Goal: Task Accomplishment & Management: Use online tool/utility

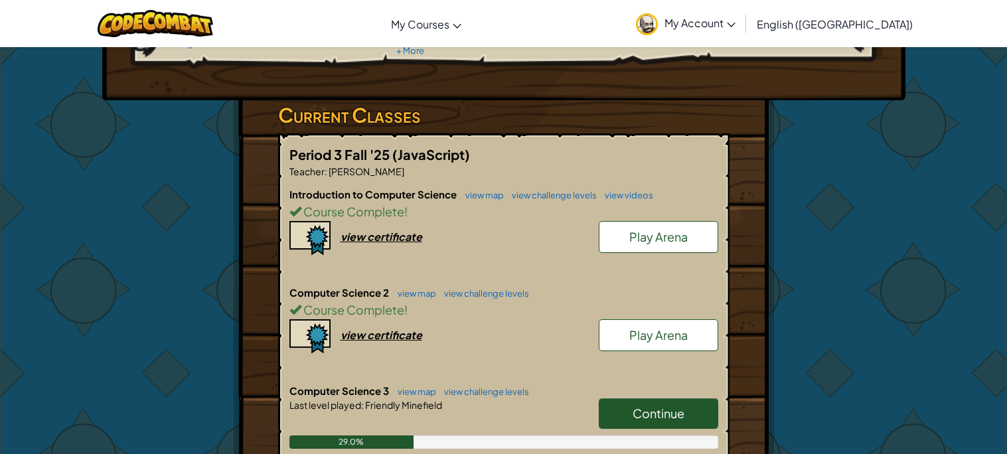
scroll to position [192, 0]
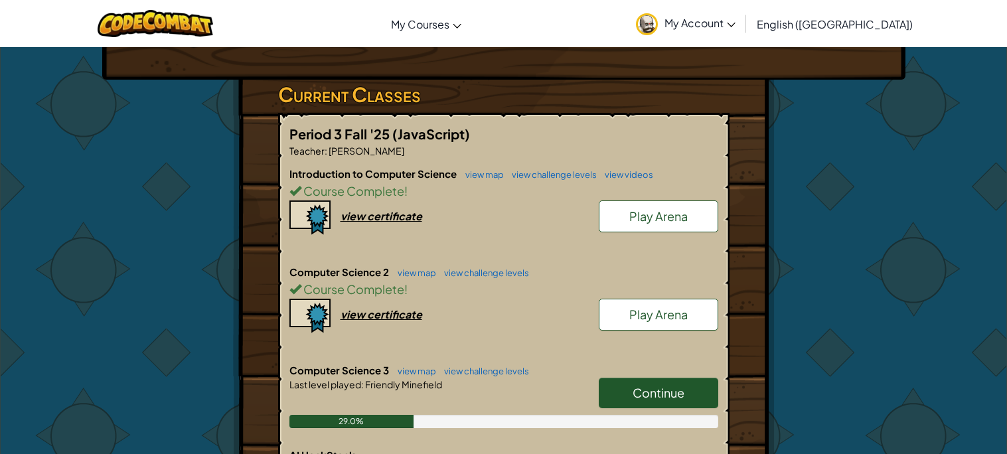
click at [617, 392] on link "Continue" at bounding box center [658, 393] width 119 height 31
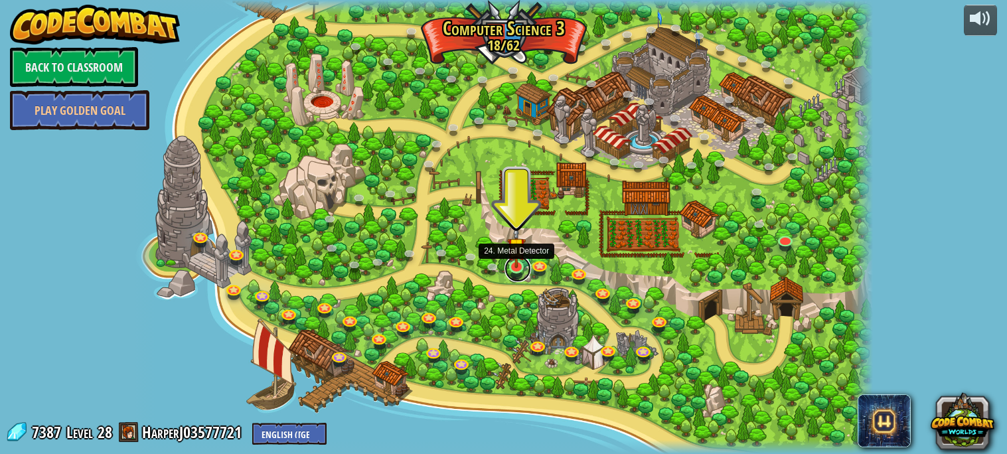
click at [512, 274] on link at bounding box center [517, 269] width 27 height 27
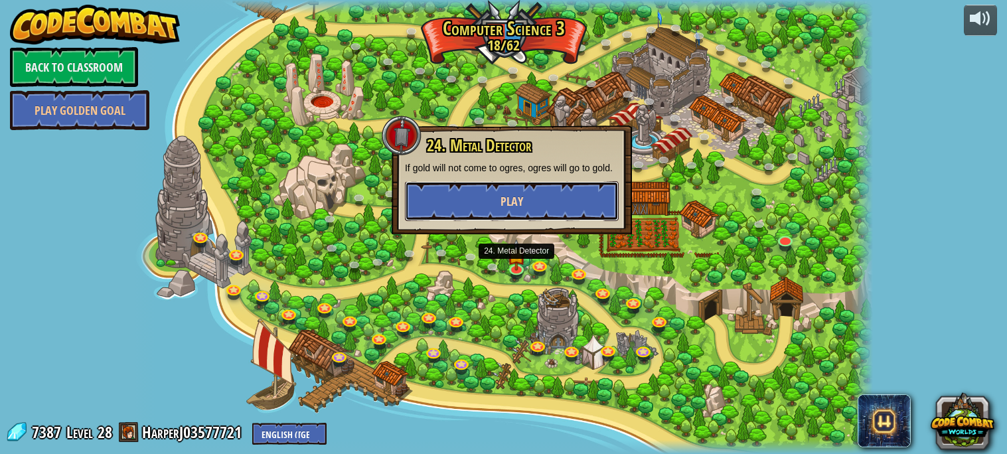
click at [553, 192] on button "Play" at bounding box center [512, 201] width 214 height 40
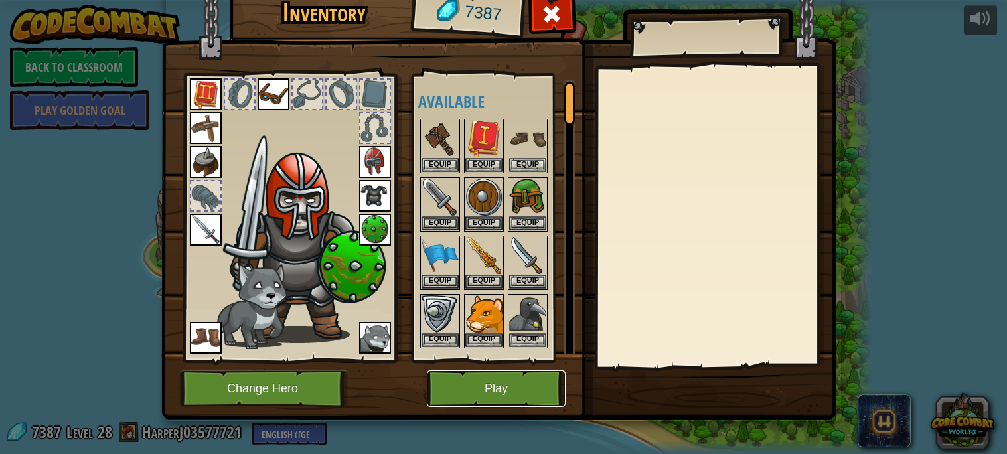
click at [526, 384] on button "Play" at bounding box center [496, 388] width 139 height 37
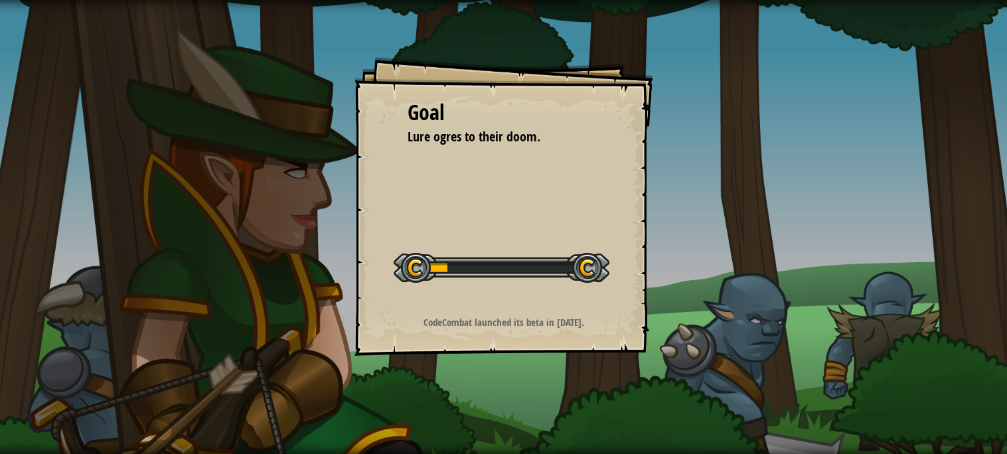
click at [526, 384] on div "Goal Lure ogres to their doom. Start Level Error loading from server. Try refre…" at bounding box center [503, 227] width 1007 height 454
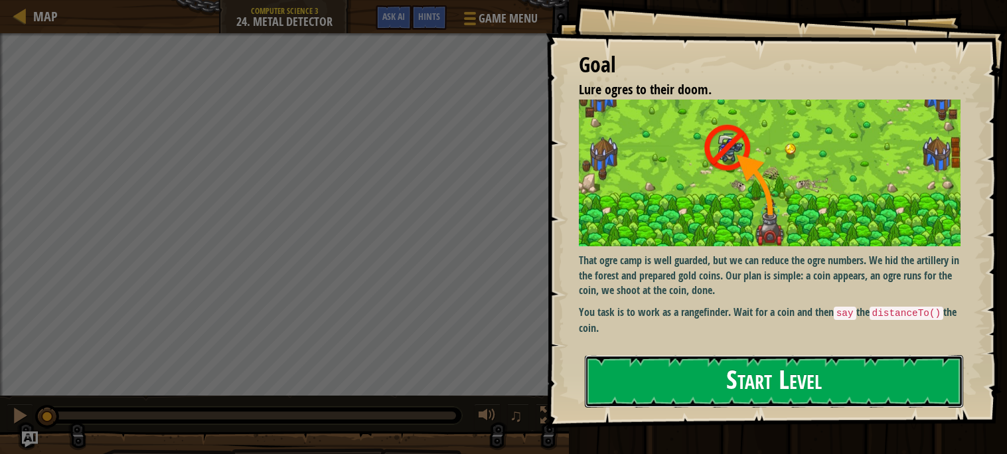
click at [779, 393] on button "Start Level" at bounding box center [774, 381] width 378 height 52
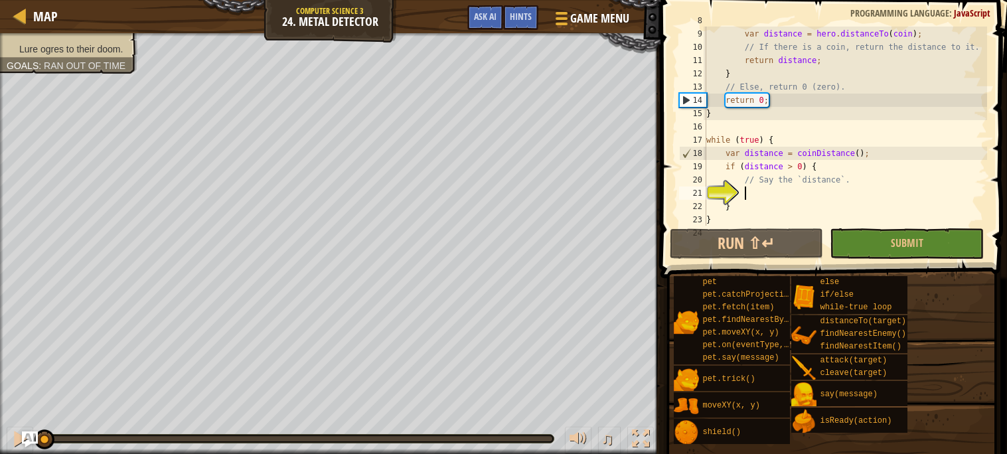
scroll to position [119, 0]
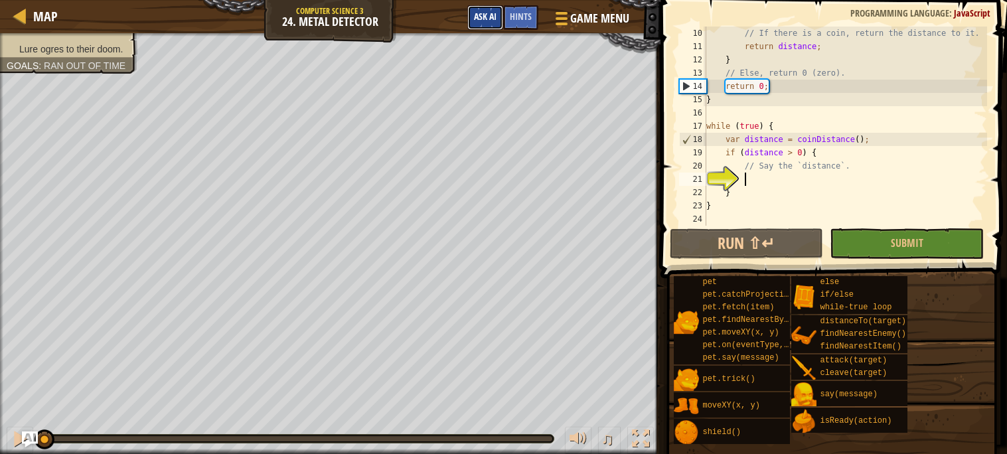
click at [500, 19] on button "Ask AI" at bounding box center [485, 17] width 36 height 25
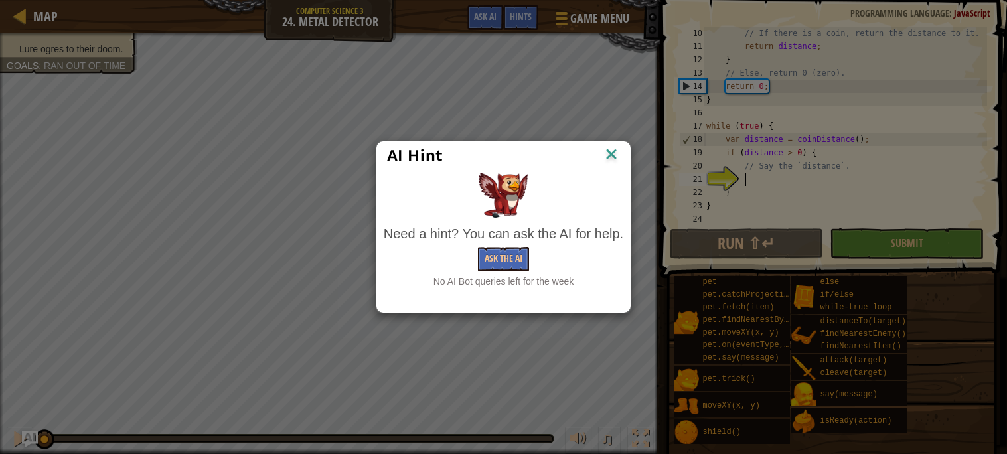
click at [614, 157] on img at bounding box center [611, 155] width 17 height 20
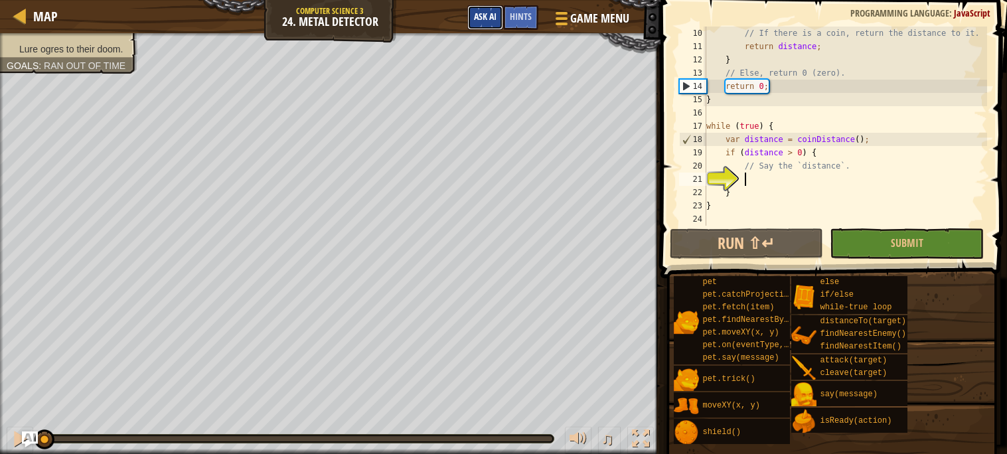
click at [488, 18] on span "Ask AI" at bounding box center [485, 16] width 23 height 13
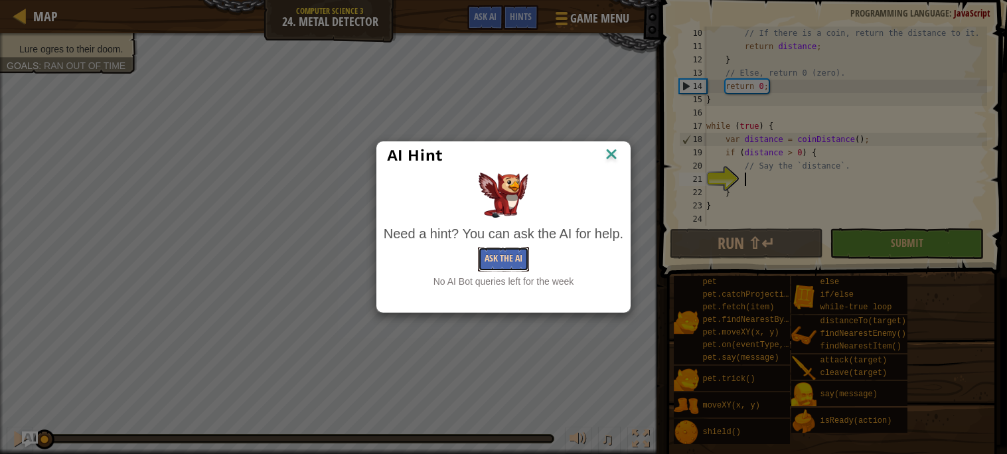
click at [489, 258] on button "Ask the AI" at bounding box center [503, 259] width 51 height 25
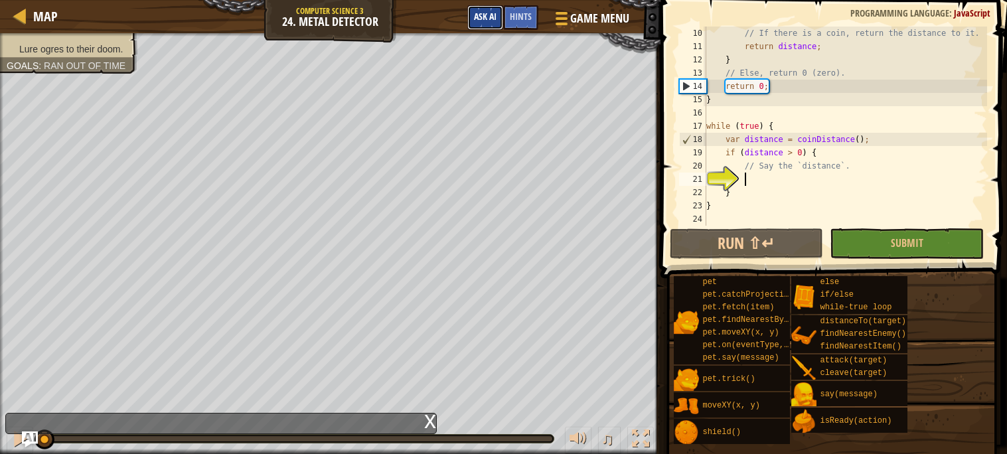
click at [487, 27] on button "Ask AI" at bounding box center [485, 17] width 36 height 25
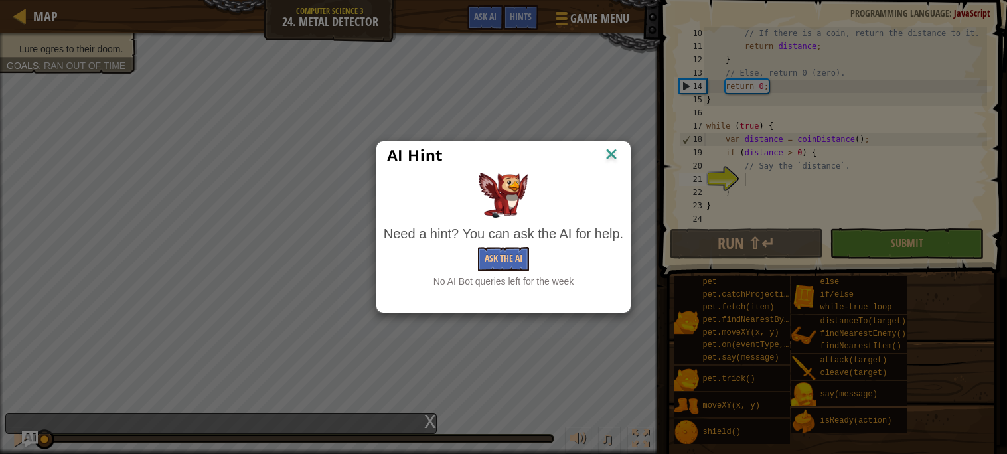
click at [483, 154] on div "AI Hint" at bounding box center [503, 155] width 233 height 20
click at [499, 260] on button "Ask the AI" at bounding box center [503, 259] width 51 height 25
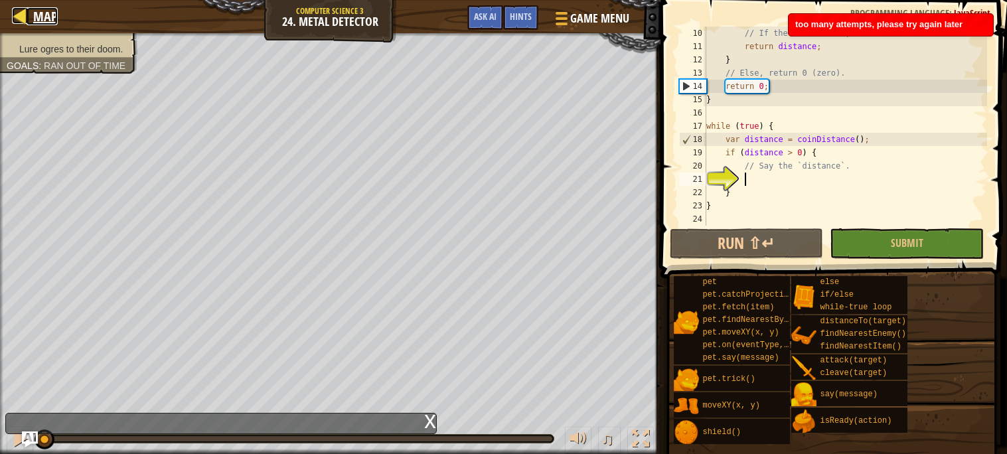
click at [53, 16] on span "Map" at bounding box center [45, 16] width 25 height 18
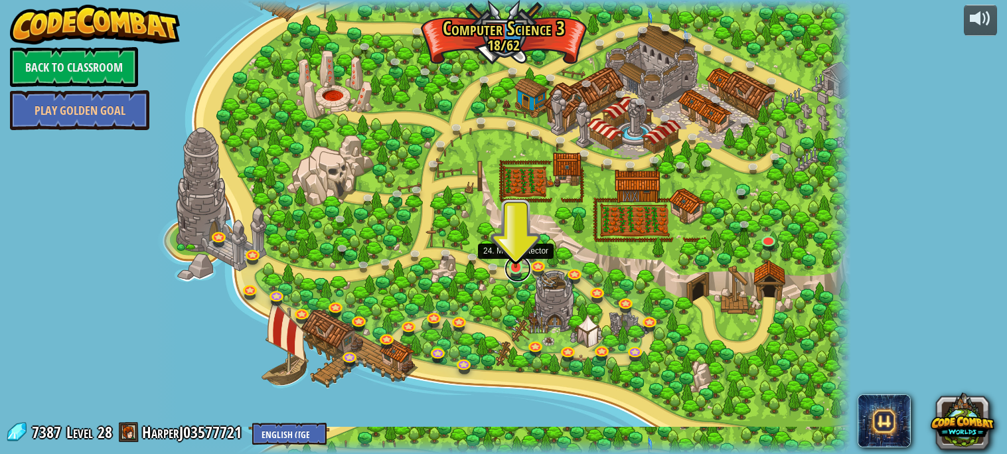
click at [515, 268] on link at bounding box center [517, 269] width 27 height 27
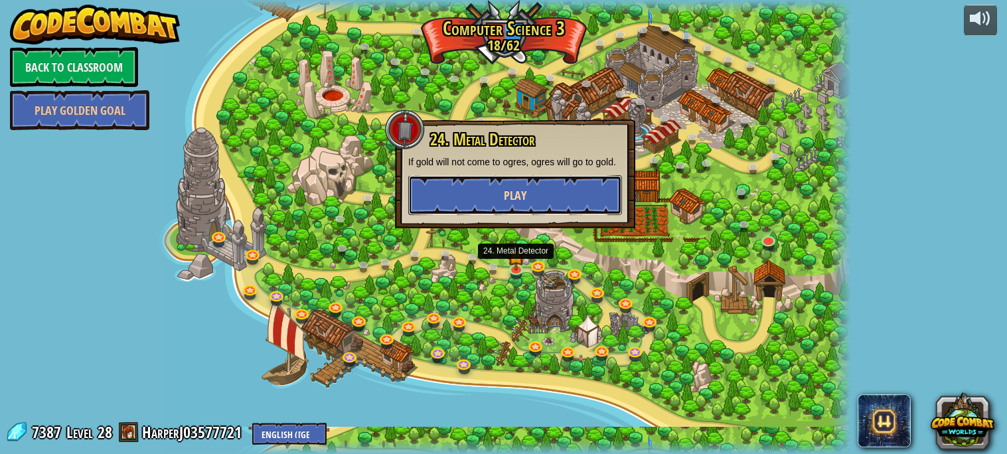
click at [519, 190] on span "Play" at bounding box center [515, 195] width 23 height 17
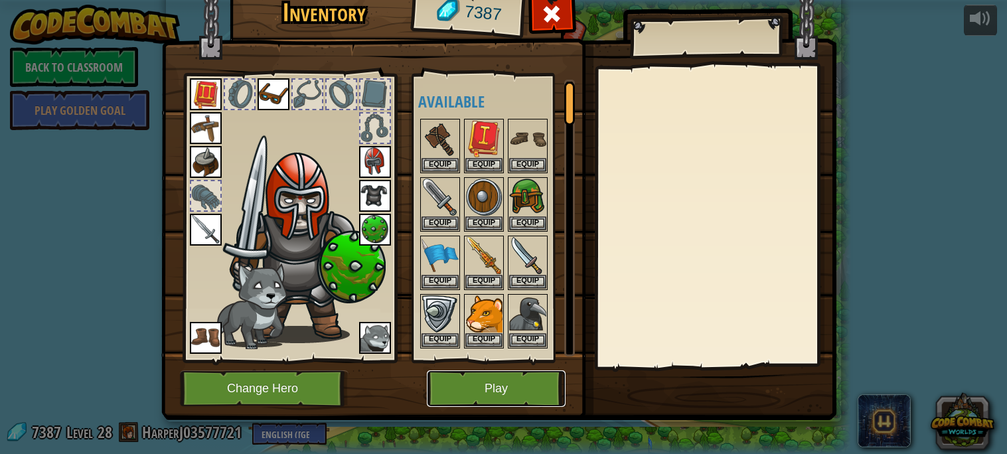
click at [506, 378] on button "Play" at bounding box center [496, 388] width 139 height 37
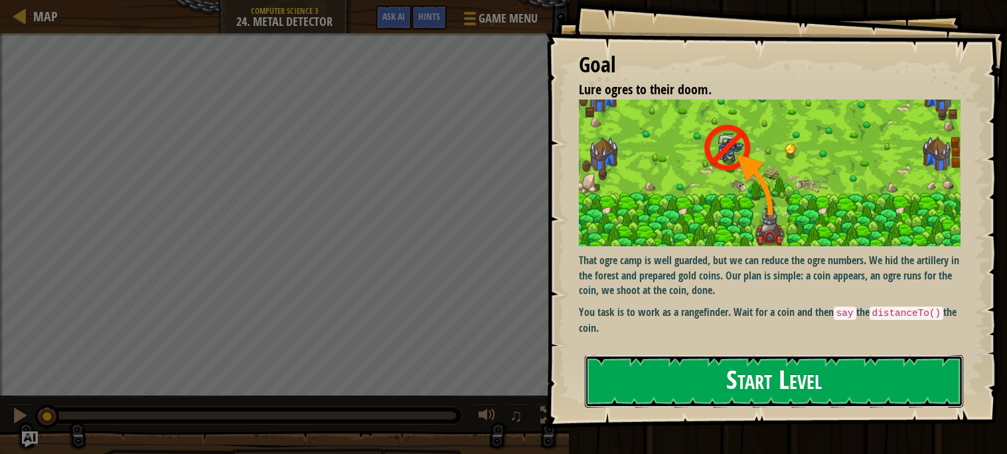
click at [622, 387] on button "Start Level" at bounding box center [774, 381] width 378 height 52
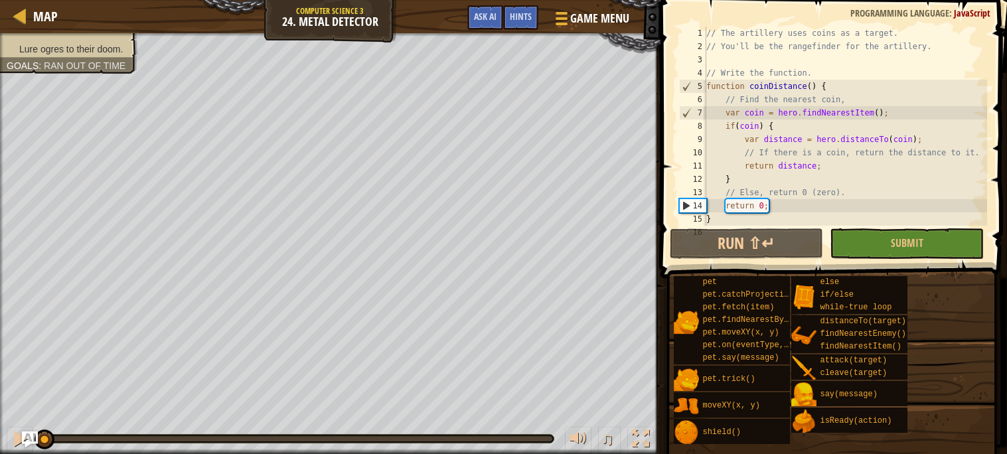
scroll to position [119, 0]
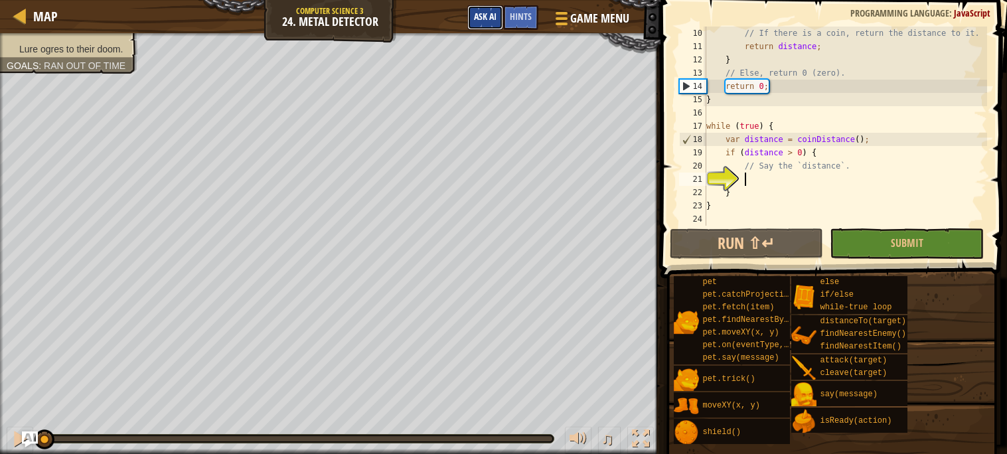
click at [488, 15] on span "Ask AI" at bounding box center [485, 16] width 23 height 13
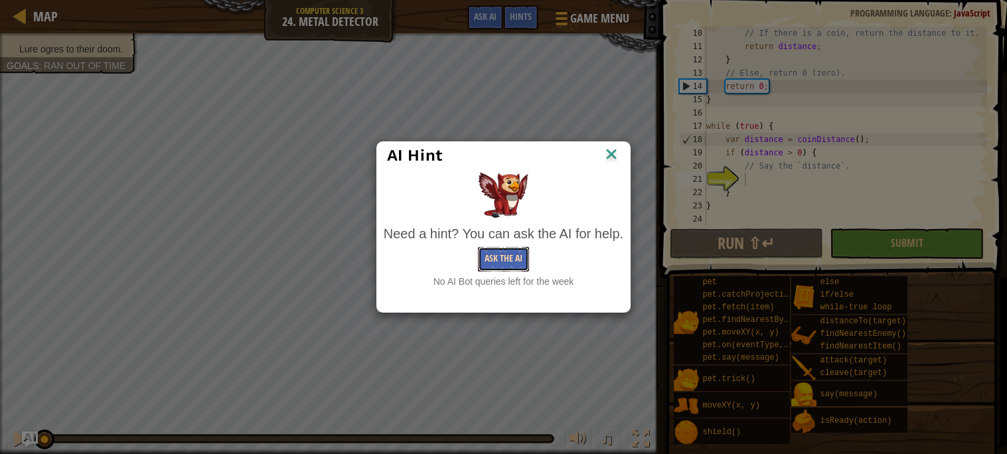
click at [508, 264] on button "Ask the AI" at bounding box center [503, 259] width 51 height 25
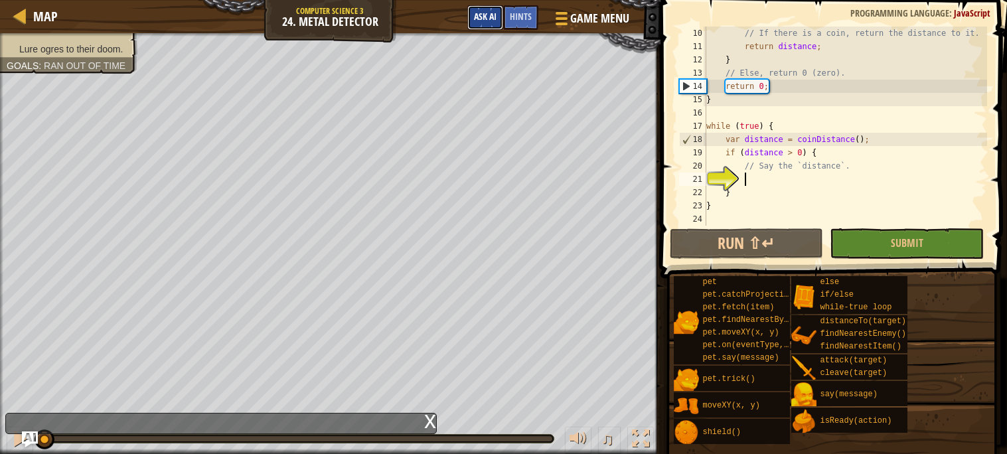
click at [496, 9] on button "Ask AI" at bounding box center [485, 17] width 36 height 25
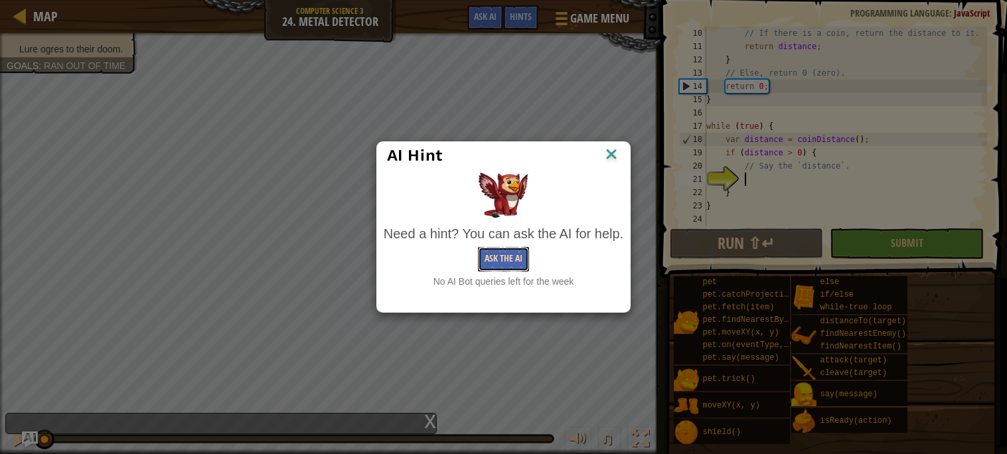
click at [509, 259] on button "Ask the AI" at bounding box center [503, 259] width 51 height 25
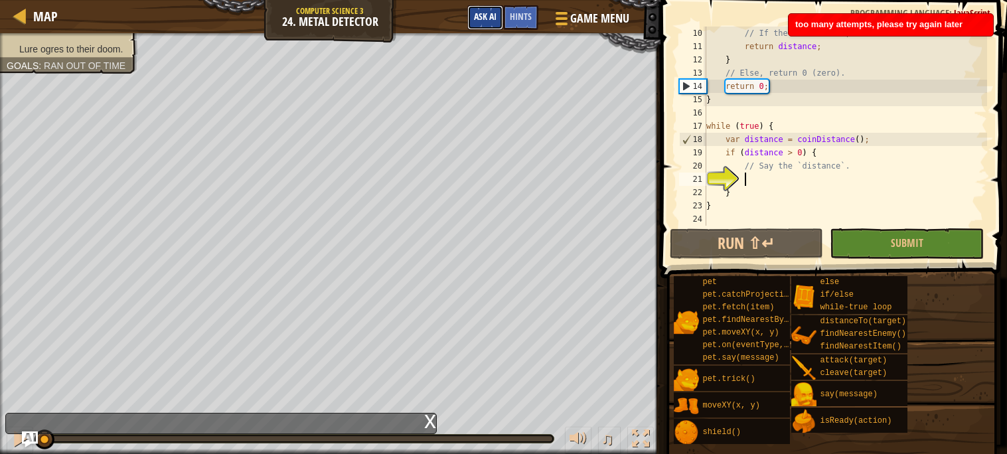
click at [478, 22] on button "Ask AI" at bounding box center [485, 17] width 36 height 25
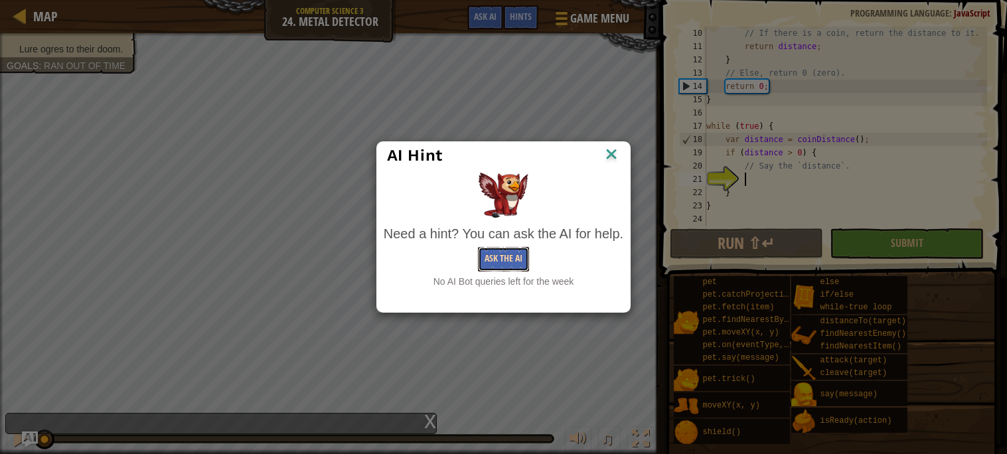
click at [484, 261] on button "Ask the AI" at bounding box center [503, 259] width 51 height 25
